Goal: Download file/media

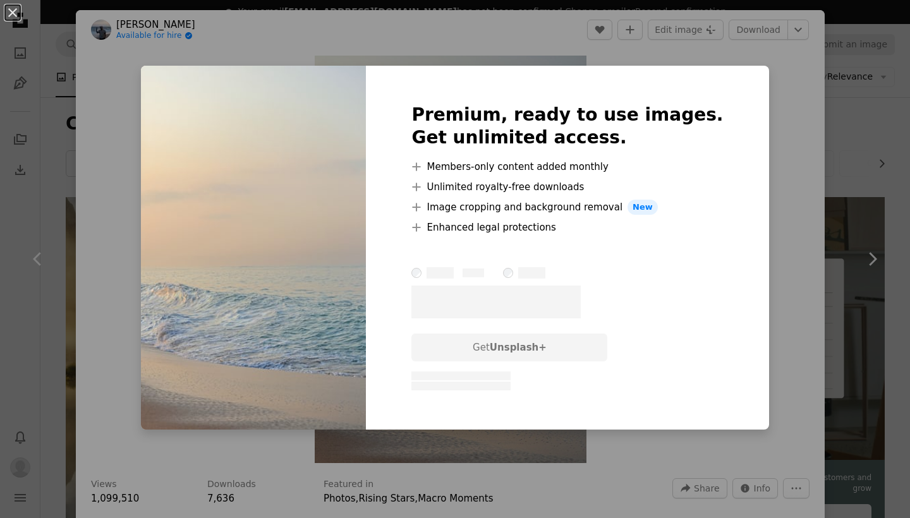
scroll to position [178, 0]
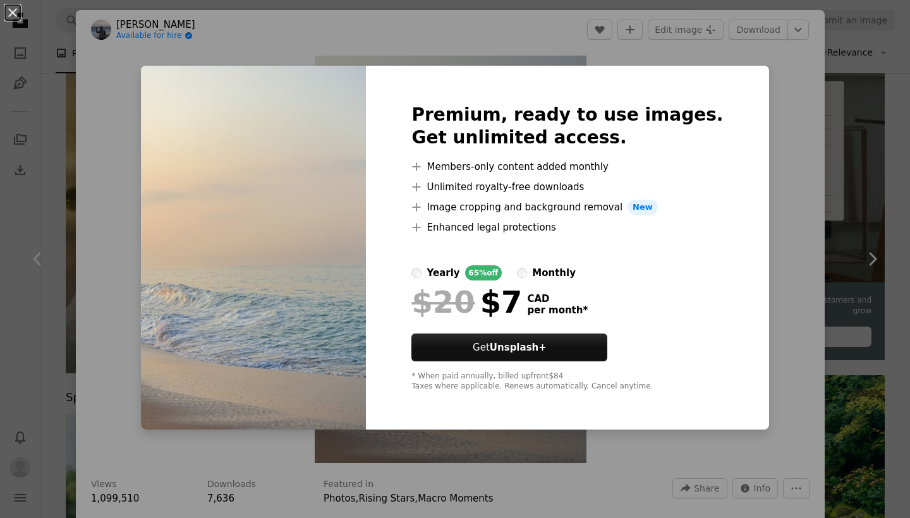
click at [749, 114] on div "An X shape Premium, ready to use images. Get unlimited access. A plus sign Memb…" at bounding box center [455, 259] width 910 height 518
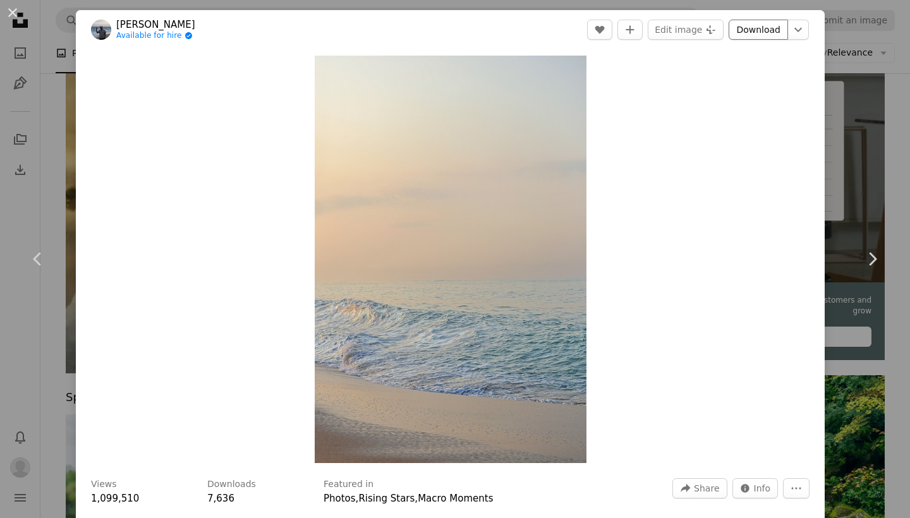
click at [760, 29] on link "Download" at bounding box center [758, 30] width 59 height 20
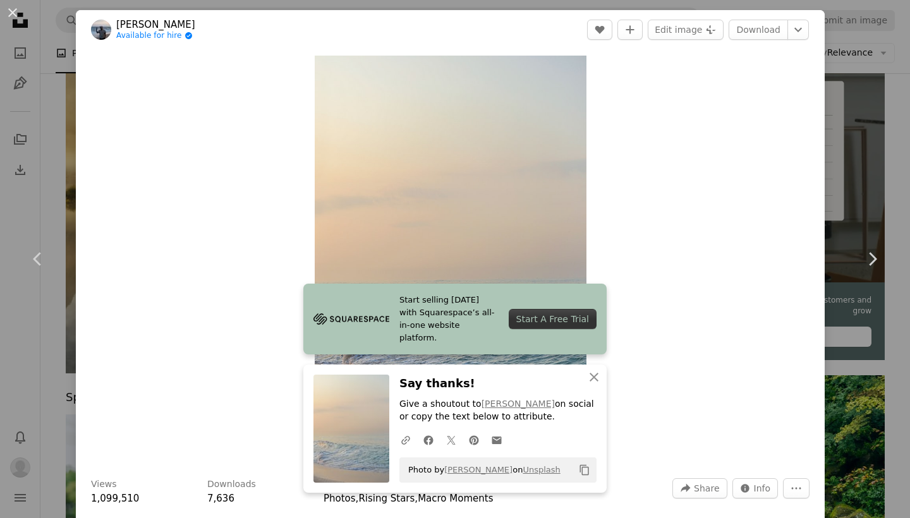
click at [894, 106] on div "An X shape Chevron left Chevron right [PERSON_NAME] Available for hire A checkm…" at bounding box center [455, 259] width 910 height 518
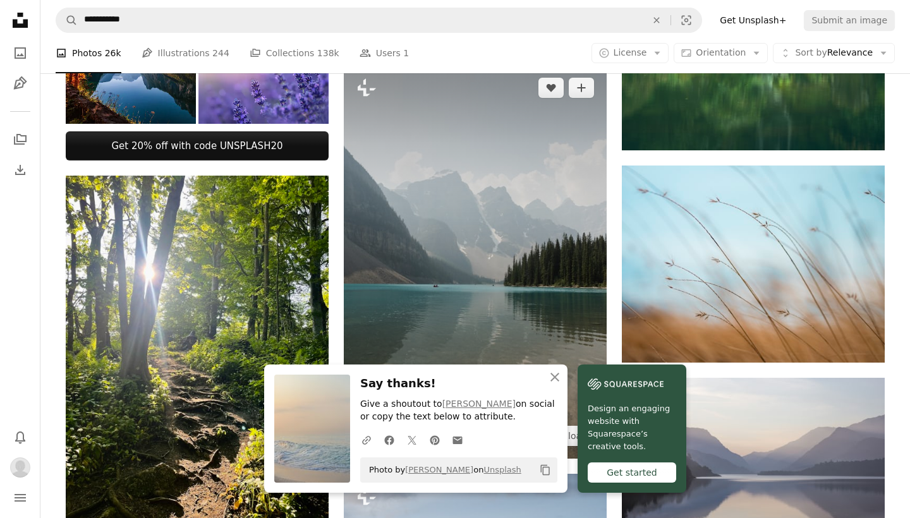
scroll to position [738, 0]
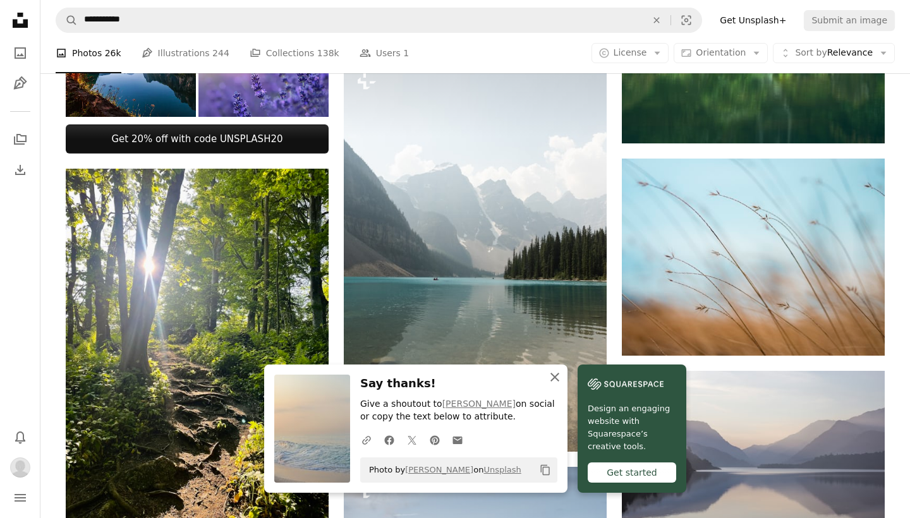
click at [552, 387] on button "An X shape Close" at bounding box center [554, 377] width 25 height 25
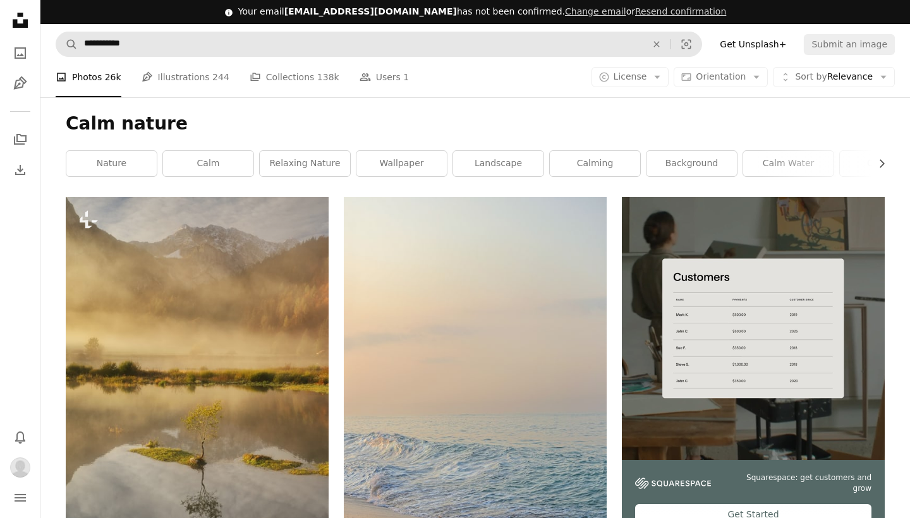
scroll to position [0, 0]
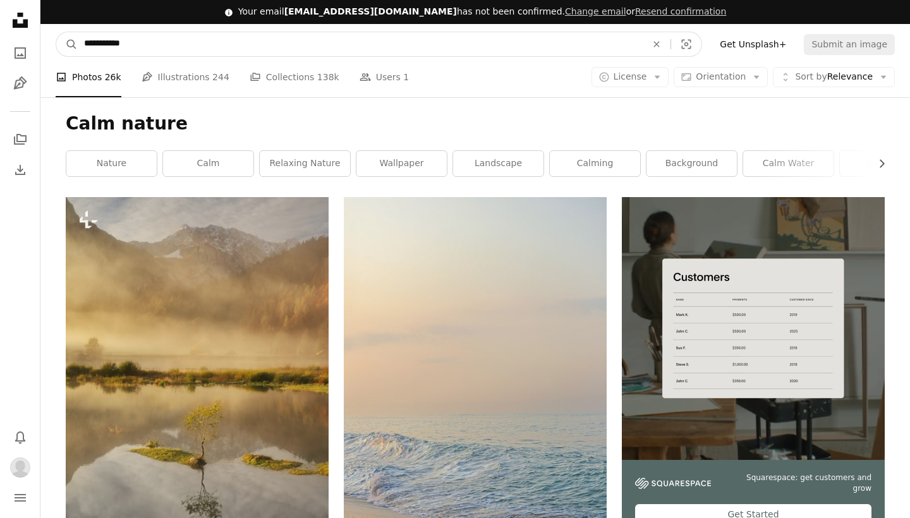
click at [154, 39] on input "**********" at bounding box center [360, 44] width 565 height 24
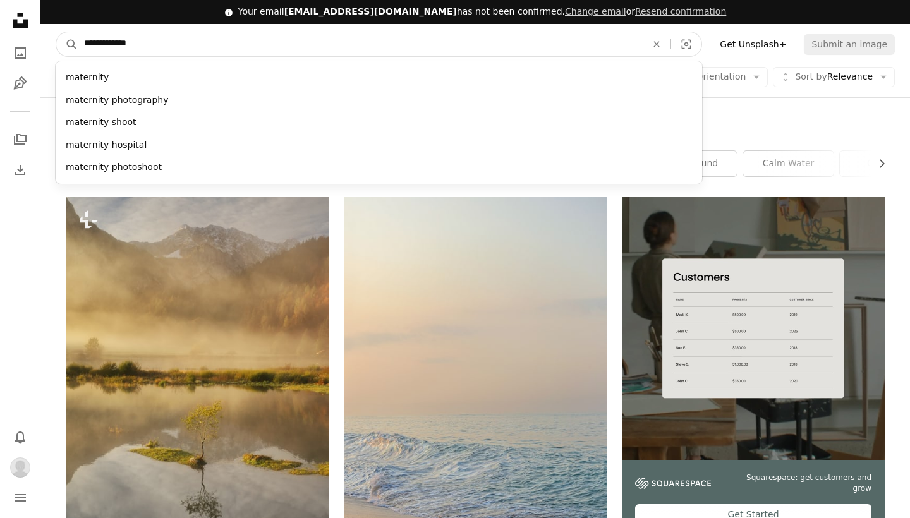
type input "**********"
click at [67, 44] on button "A magnifying glass" at bounding box center [66, 44] width 21 height 24
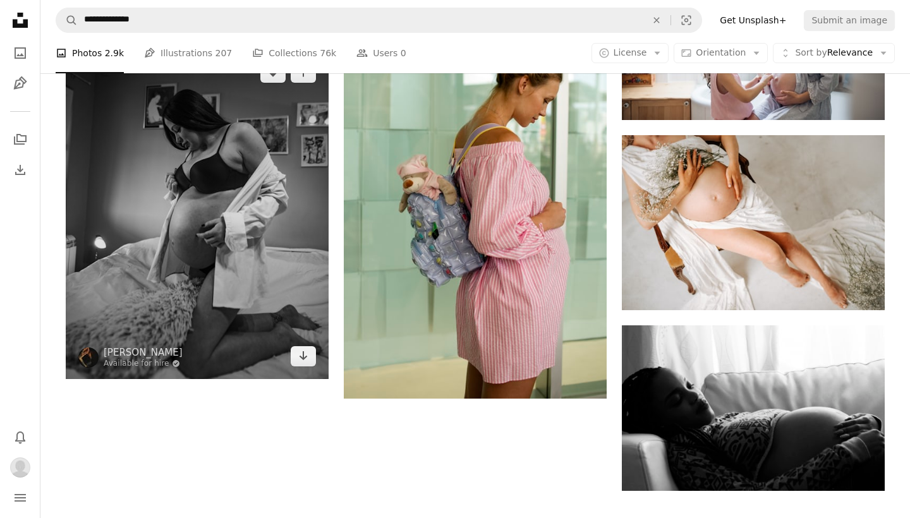
scroll to position [1879, 1]
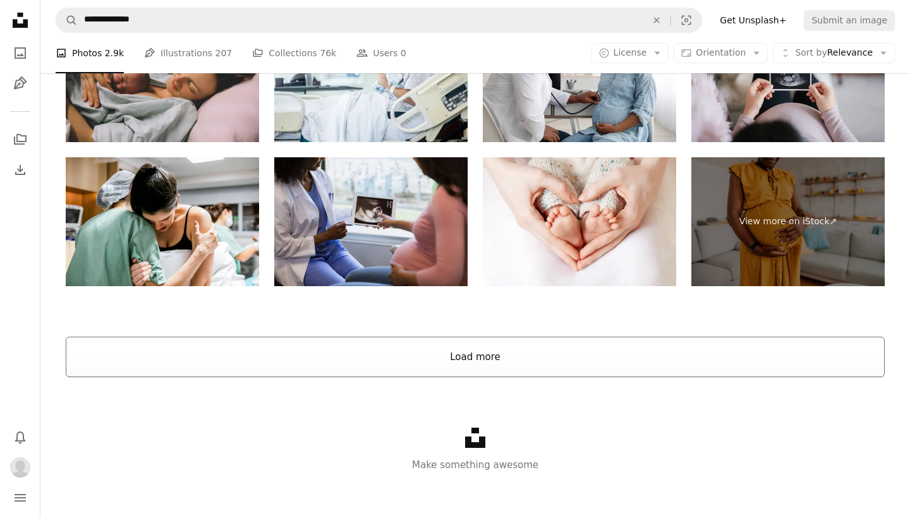
click at [503, 343] on button "Load more" at bounding box center [475, 357] width 819 height 40
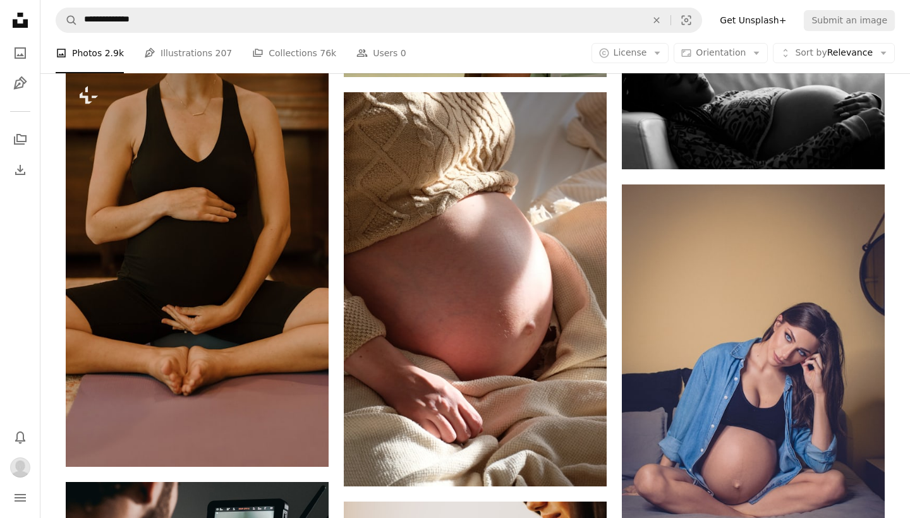
scroll to position [2197, 0]
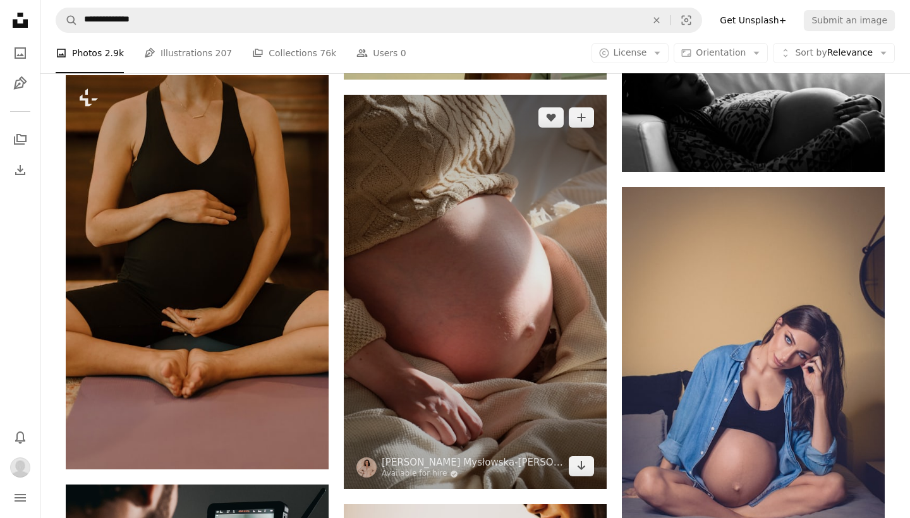
click at [503, 343] on img at bounding box center [475, 292] width 263 height 394
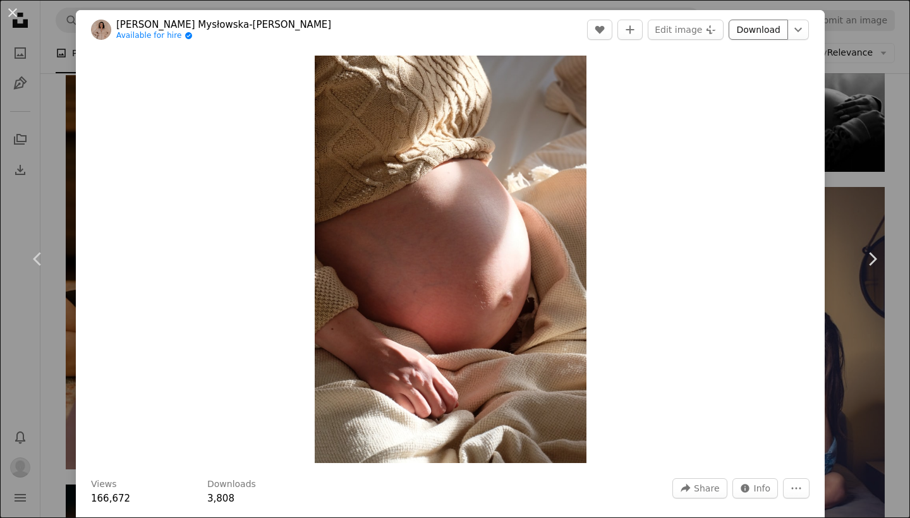
click at [768, 35] on link "Download" at bounding box center [758, 30] width 59 height 20
